Goal: Transaction & Acquisition: Purchase product/service

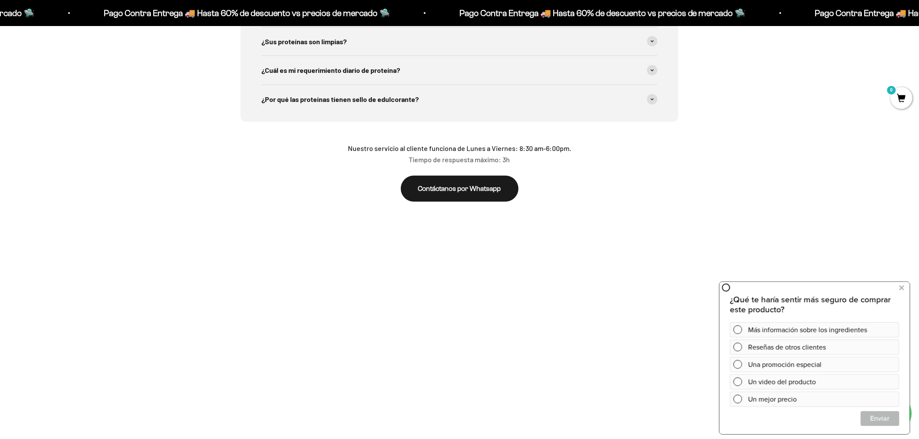
scroll to position [0, 1020]
click at [741, 327] on div "Más información sobre los ingredientes" at bounding box center [813, 329] width 169 height 15
click at [872, 418] on span "Cerrar" at bounding box center [880, 418] width 38 height 15
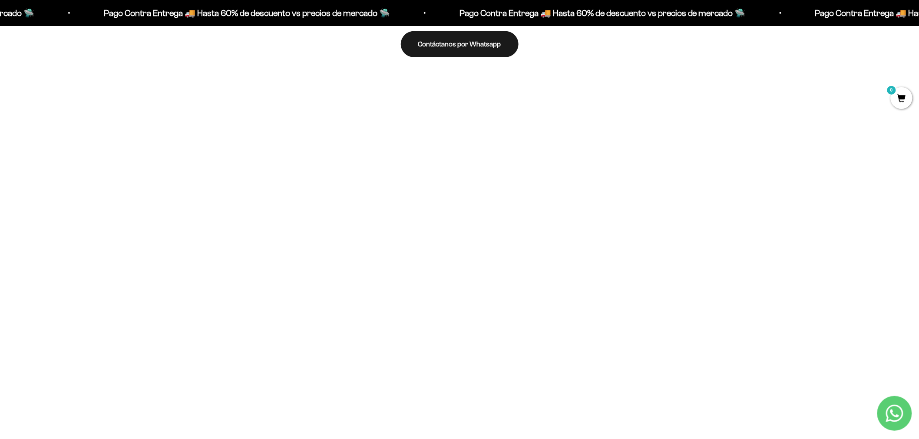
scroll to position [1737, 0]
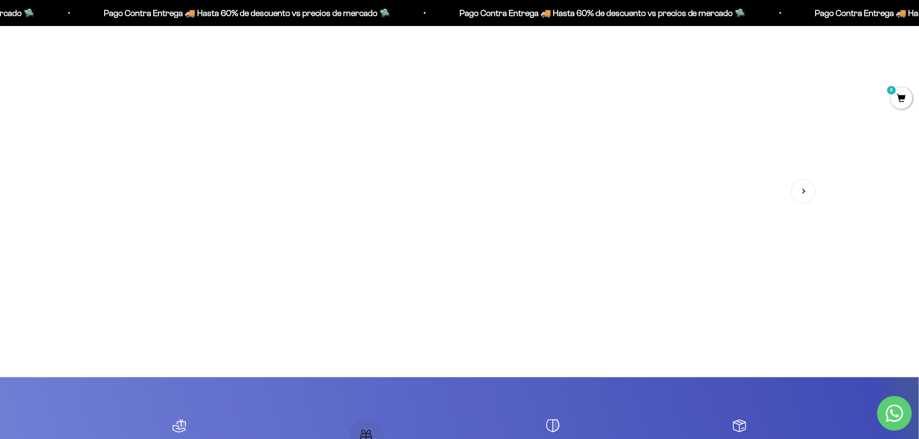
click at [483, 172] on img at bounding box center [459, 162] width 236 height 236
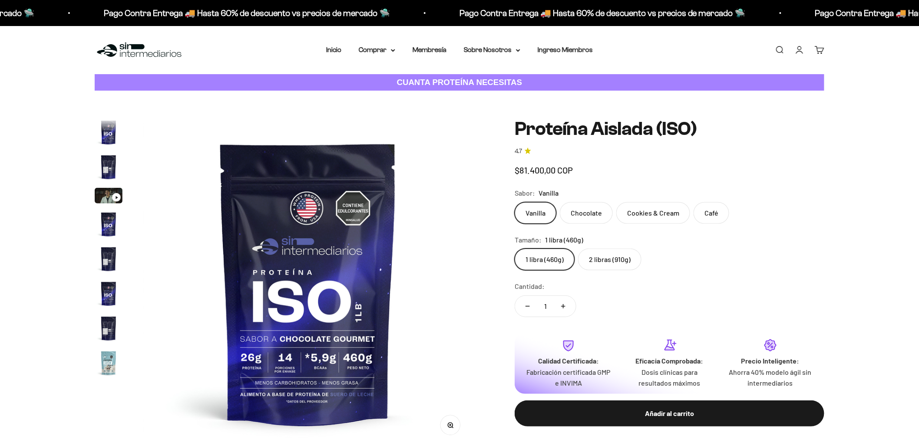
scroll to position [313, 0]
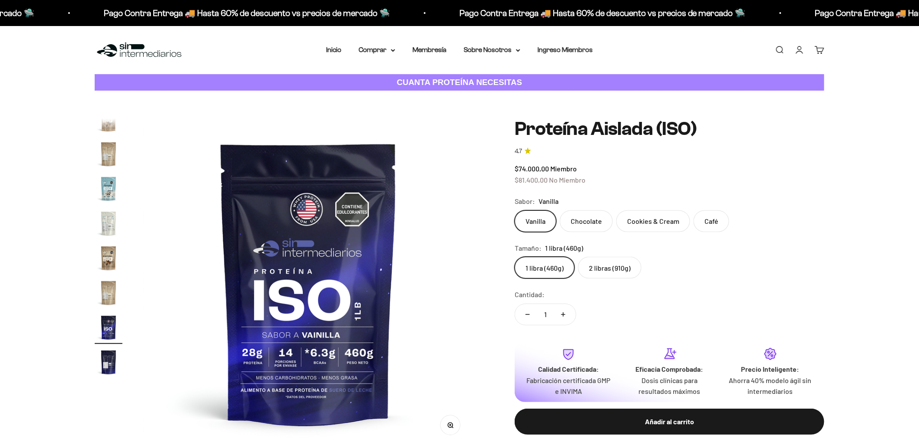
click at [109, 224] on img "Ir al artículo 13" at bounding box center [109, 224] width 28 height 28
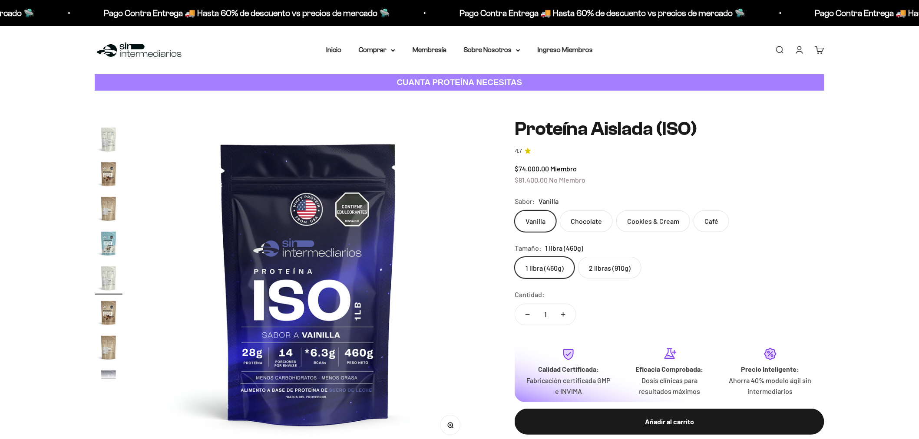
scroll to position [0, 4080]
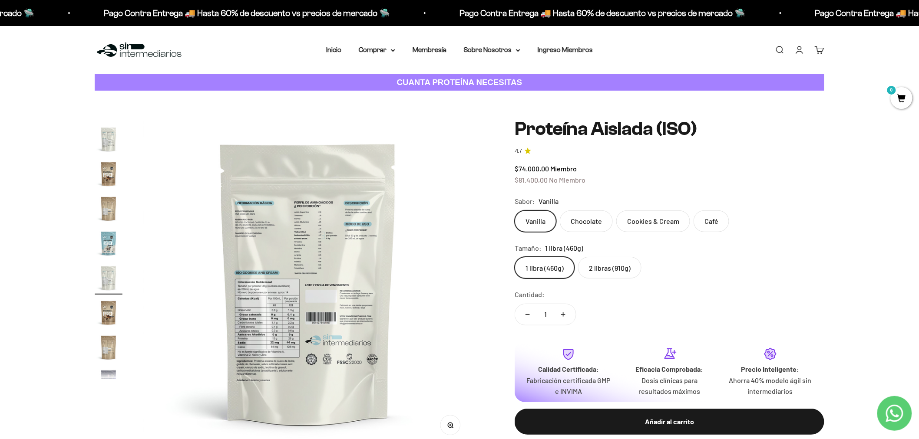
click at [109, 132] on img "Ir al artículo 9" at bounding box center [109, 139] width 28 height 28
drag, startPoint x: 267, startPoint y: 235, endPoint x: 329, endPoint y: 201, distance: 71.1
click at [329, 201] on img at bounding box center [309, 284] width 330 height 330
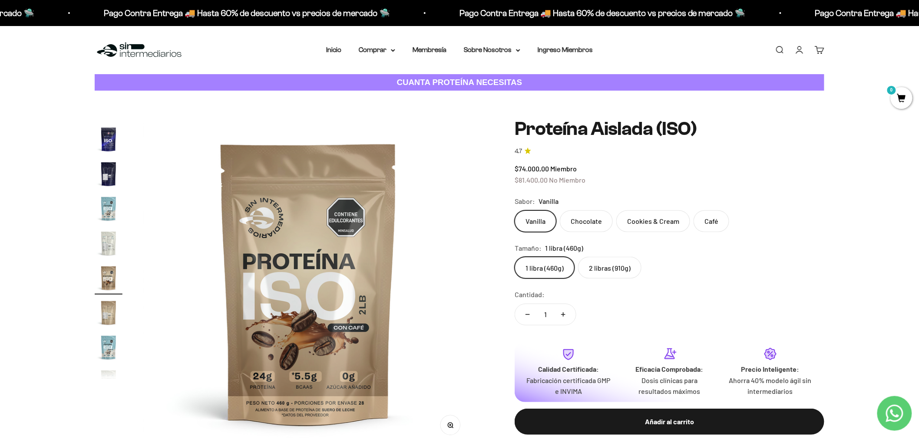
click at [115, 174] on img "Ir al artículo 7" at bounding box center [109, 174] width 28 height 28
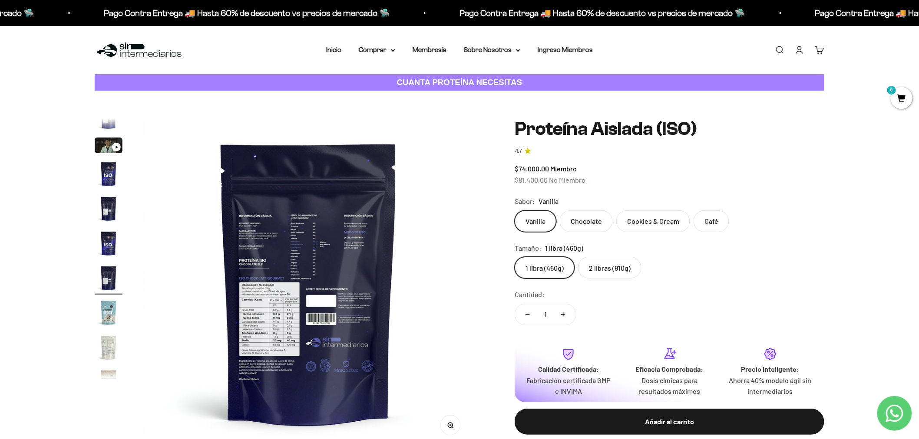
click at [267, 371] on img at bounding box center [309, 284] width 330 height 330
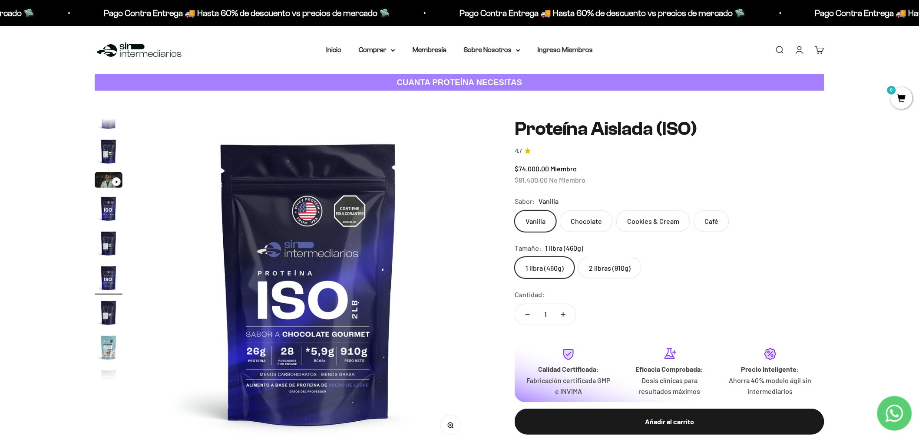
click at [109, 308] on img "Ir al artículo 7" at bounding box center [109, 313] width 28 height 28
